Goal: Navigation & Orientation: Find specific page/section

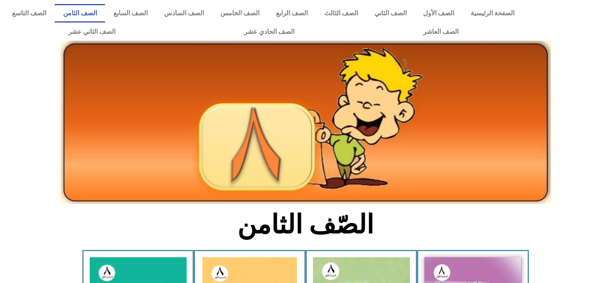
scroll to position [94, 0]
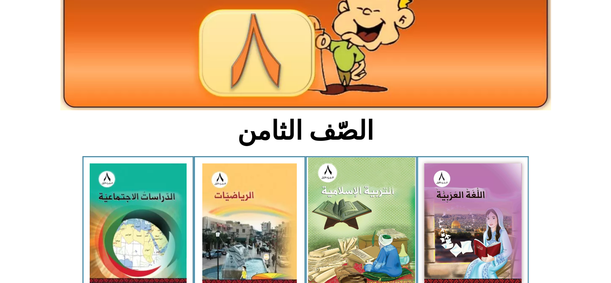
click at [337, 201] on img at bounding box center [361, 223] width 107 height 132
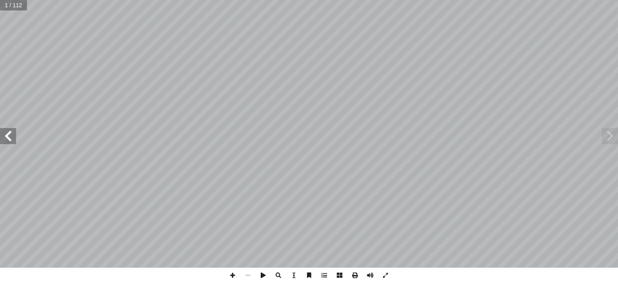
click at [14, 138] on span at bounding box center [8, 136] width 16 height 16
click at [233, 273] on span at bounding box center [232, 275] width 15 height 15
